Goal: Go to known website: Go to known website

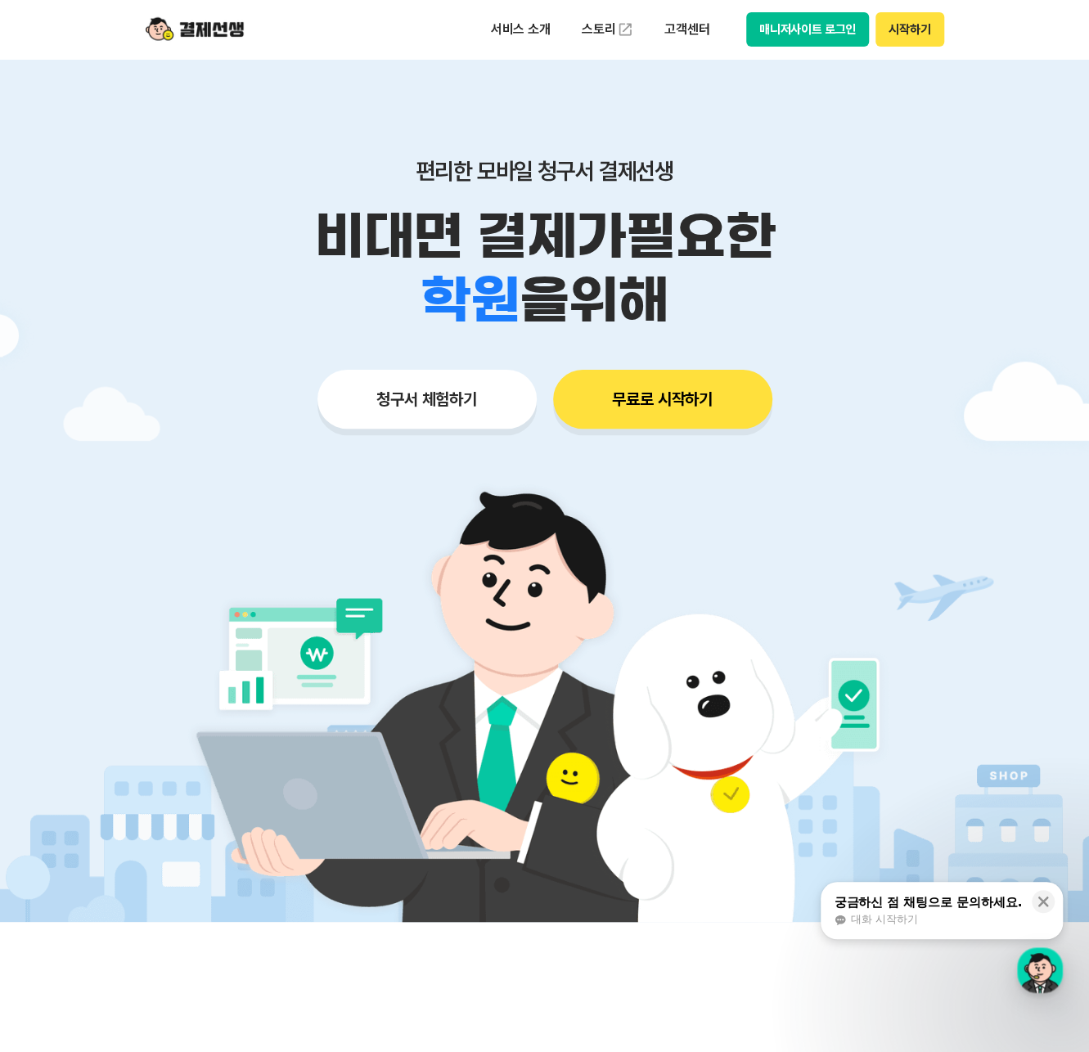
click at [793, 34] on button "매니저사이트 로그인" at bounding box center [808, 29] width 124 height 34
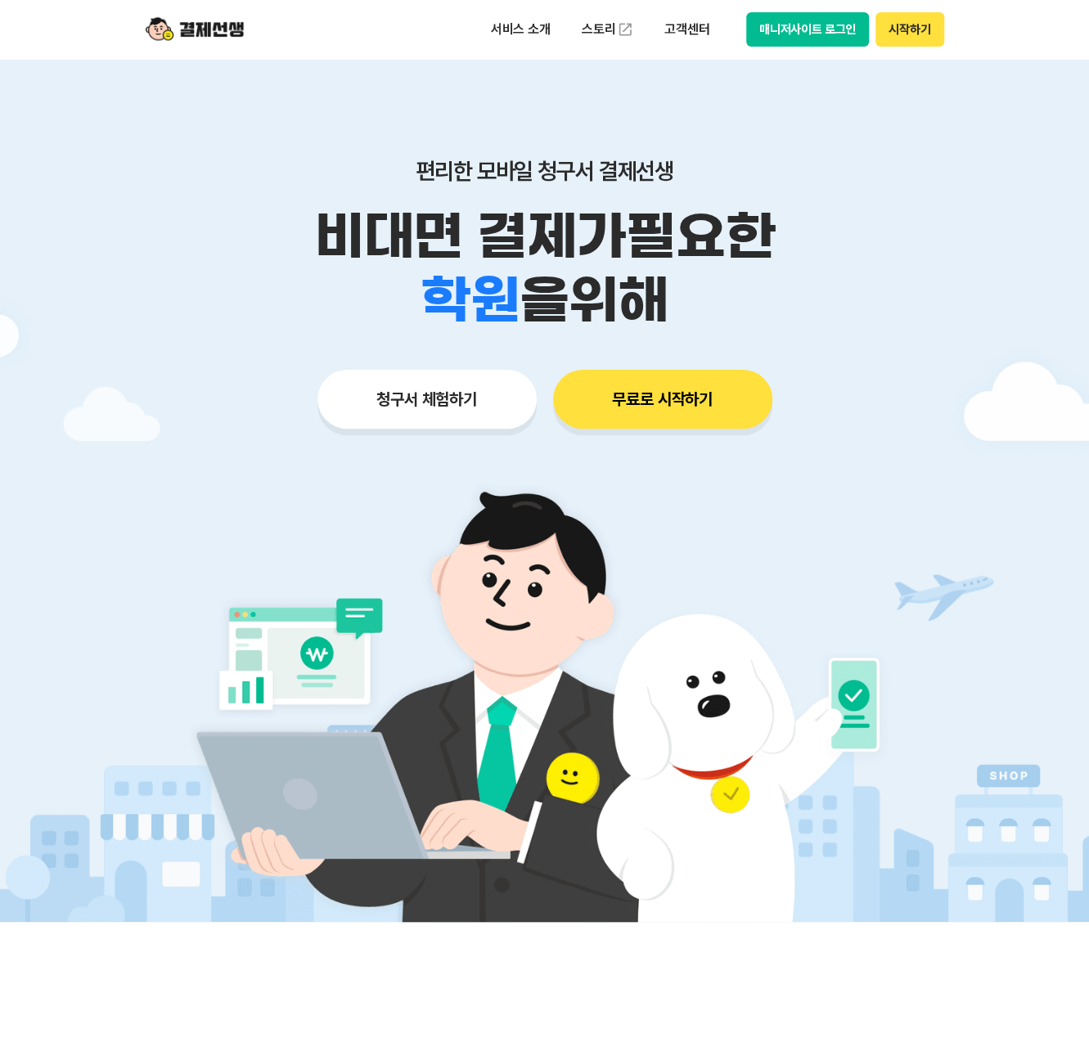
click at [780, 29] on button "매니저사이트 로그인" at bounding box center [808, 29] width 124 height 34
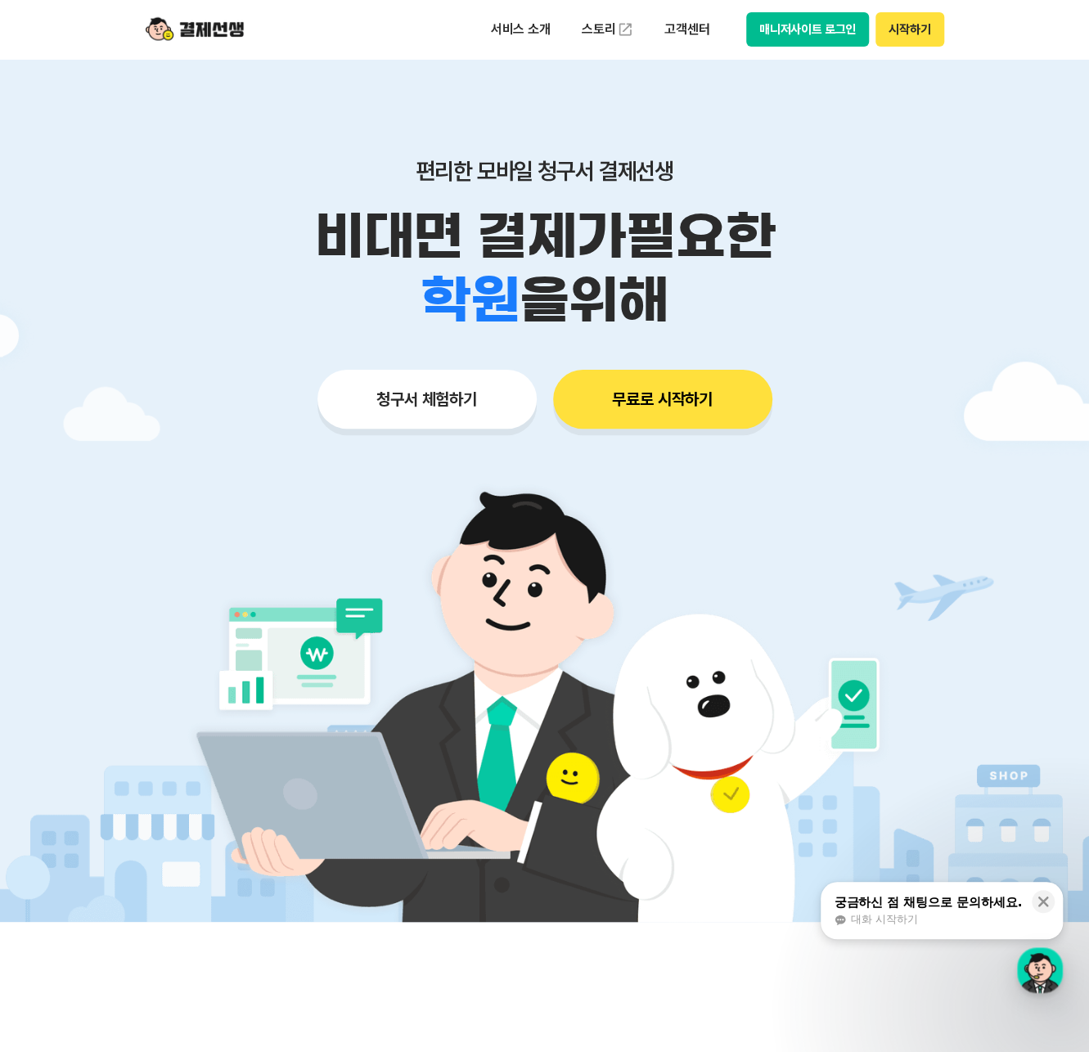
click at [772, 20] on button "매니저사이트 로그인" at bounding box center [808, 29] width 124 height 34
click at [810, 13] on button "매니저사이트 로그인" at bounding box center [808, 29] width 124 height 34
